Goal: Find specific page/section

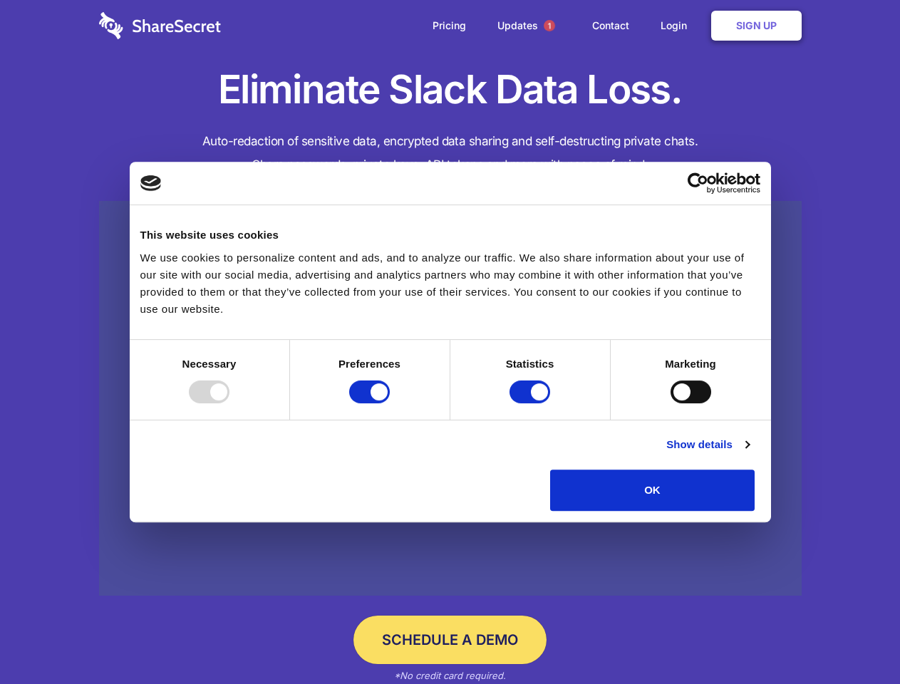
click at [230, 404] on div at bounding box center [209, 392] width 41 height 23
click at [390, 404] on input "Preferences" at bounding box center [369, 392] width 41 height 23
checkbox input "false"
click at [532, 404] on input "Statistics" at bounding box center [530, 392] width 41 height 23
checkbox input "false"
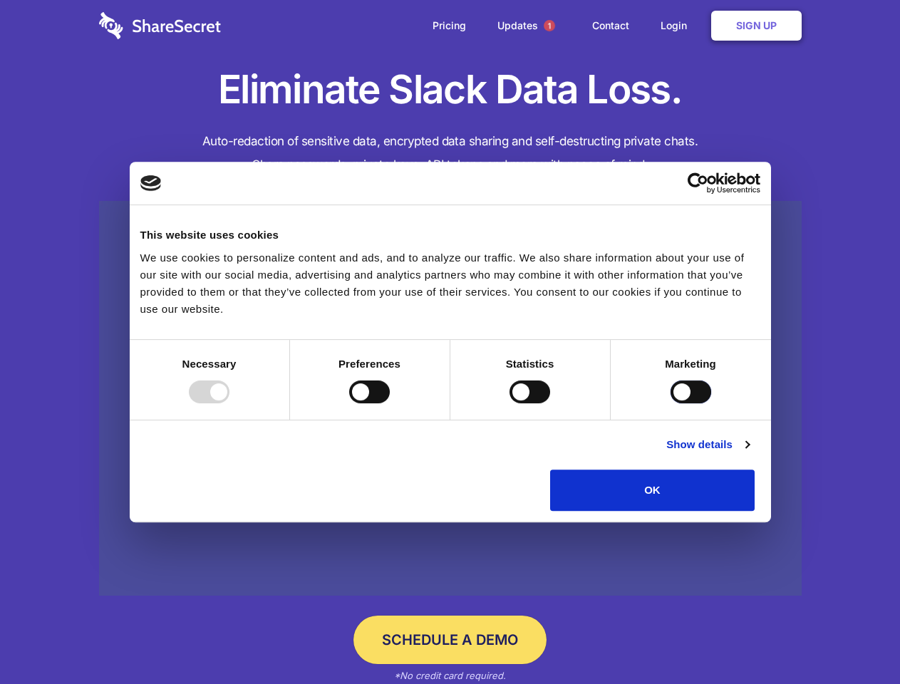
click at [671, 404] on input "Marketing" at bounding box center [691, 392] width 41 height 23
checkbox input "true"
click at [749, 453] on link "Show details" at bounding box center [708, 444] width 83 height 17
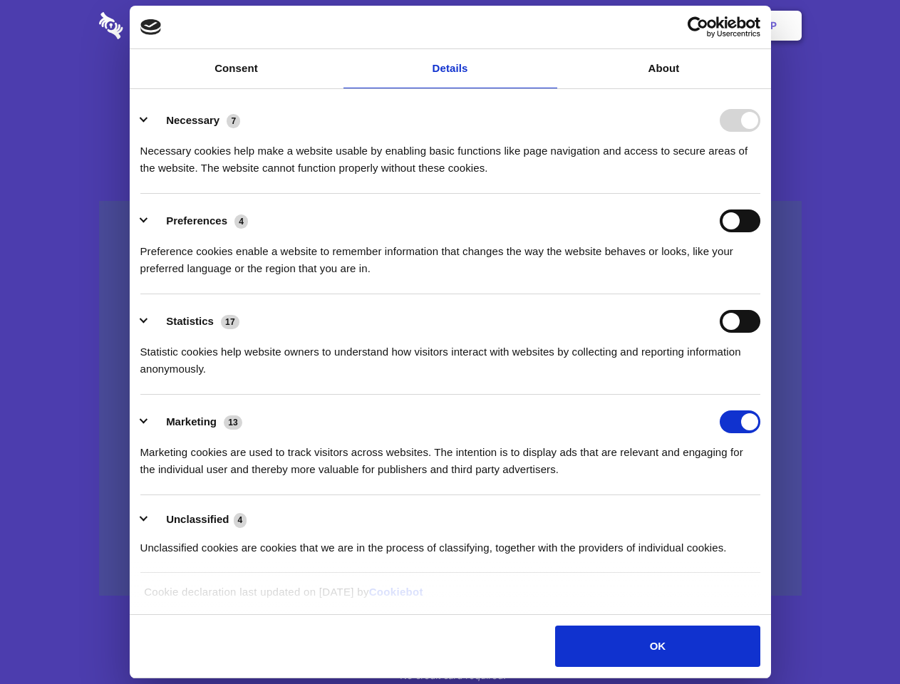
click at [761, 194] on li "Necessary 7 Necessary cookies help make a website usable by enabling basic func…" at bounding box center [450, 143] width 620 height 101
click at [549, 26] on span "1" at bounding box center [549, 25] width 11 height 11
